Goal: Transaction & Acquisition: Purchase product/service

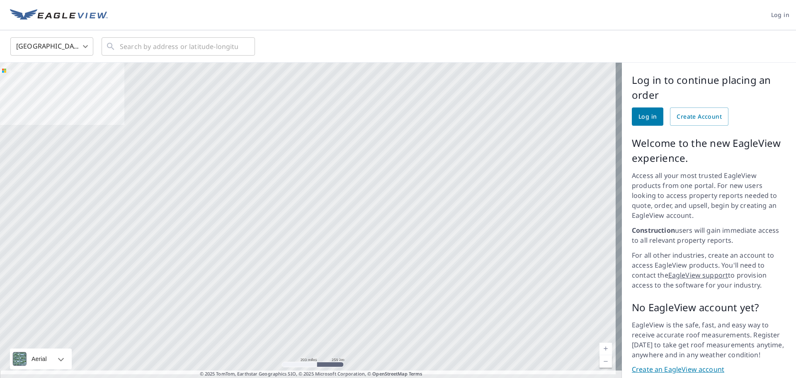
click at [638, 113] on span "Log in" at bounding box center [647, 117] width 18 height 10
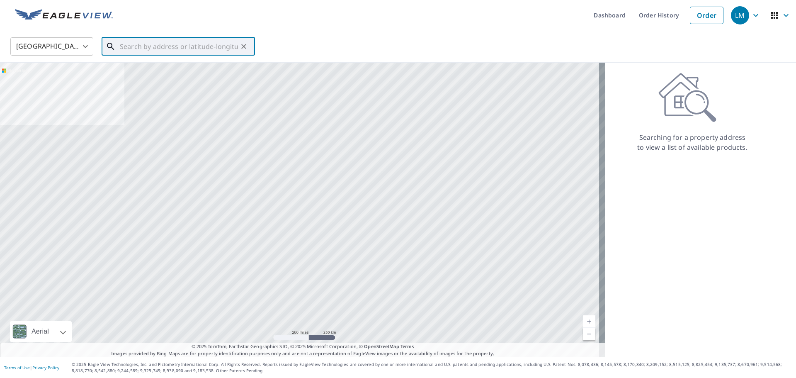
click at [138, 48] on input "text" at bounding box center [179, 46] width 118 height 23
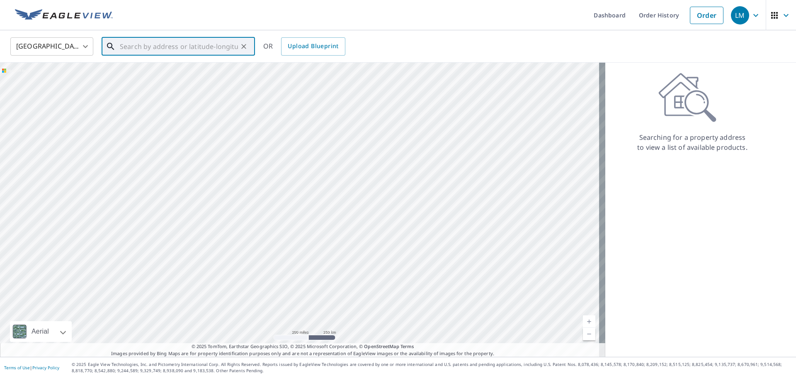
paste input "30342 Autumn Lane Warren, MI 48088"
click at [150, 72] on span "30342 Autumn Ln" at bounding box center [183, 70] width 130 height 10
type input "30342 Autumn Ln Warren, MI 48088"
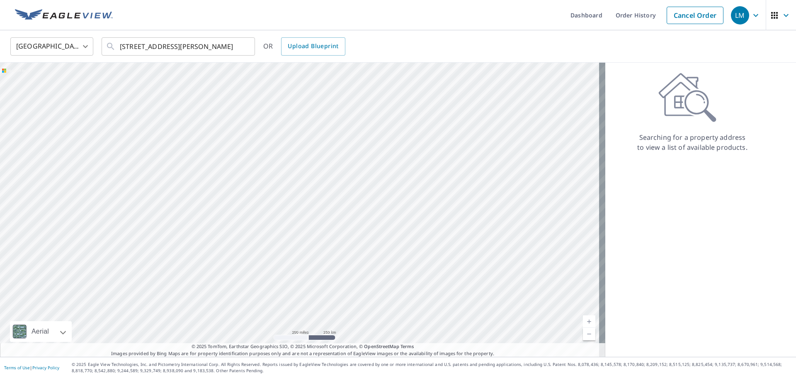
scroll to position [0, 0]
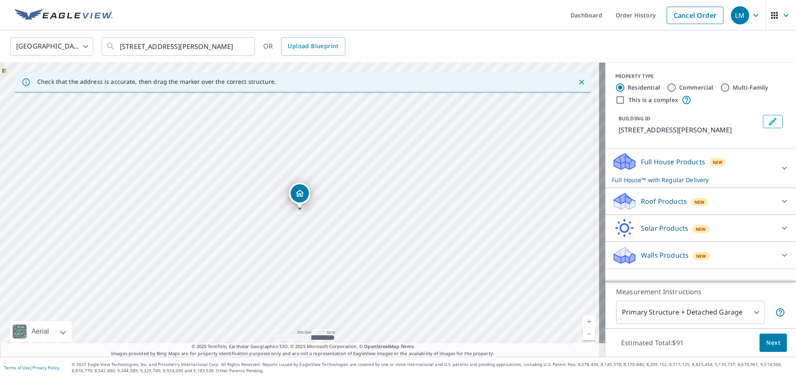
click at [650, 204] on p "Roof Products" at bounding box center [664, 201] width 46 height 10
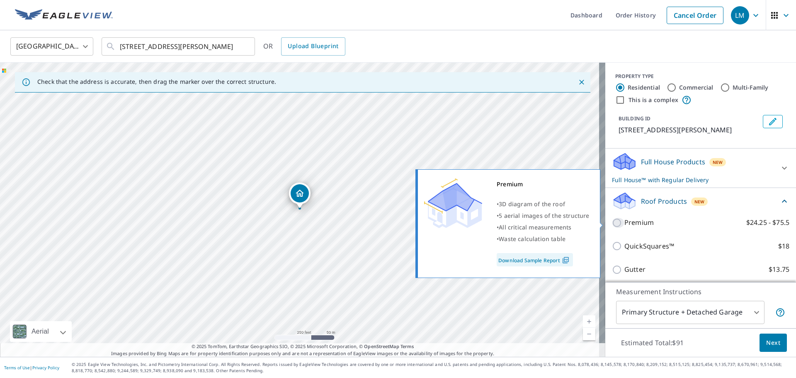
click at [613, 222] on input "Premium $24.25 - $75.5" at bounding box center [618, 223] width 12 height 10
checkbox input "true"
checkbox input "false"
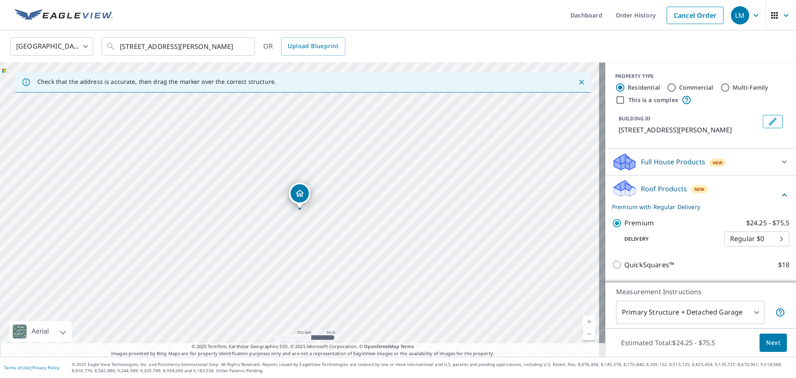
click at [768, 344] on span "Next" at bounding box center [773, 342] width 14 height 10
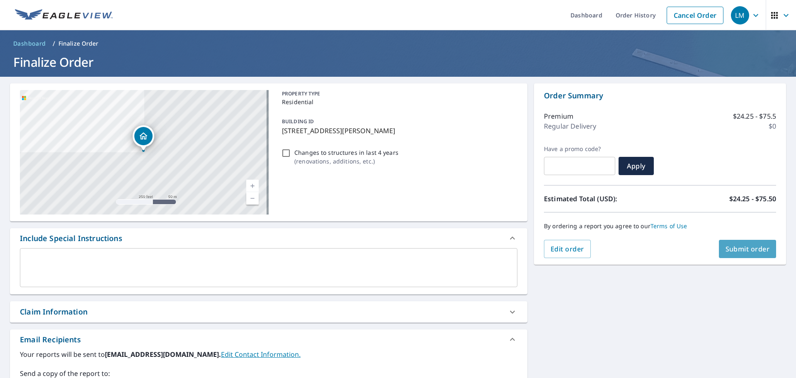
click at [758, 252] on span "Submit order" at bounding box center [747, 248] width 44 height 9
checkbox input "true"
